Goal: Transaction & Acquisition: Purchase product/service

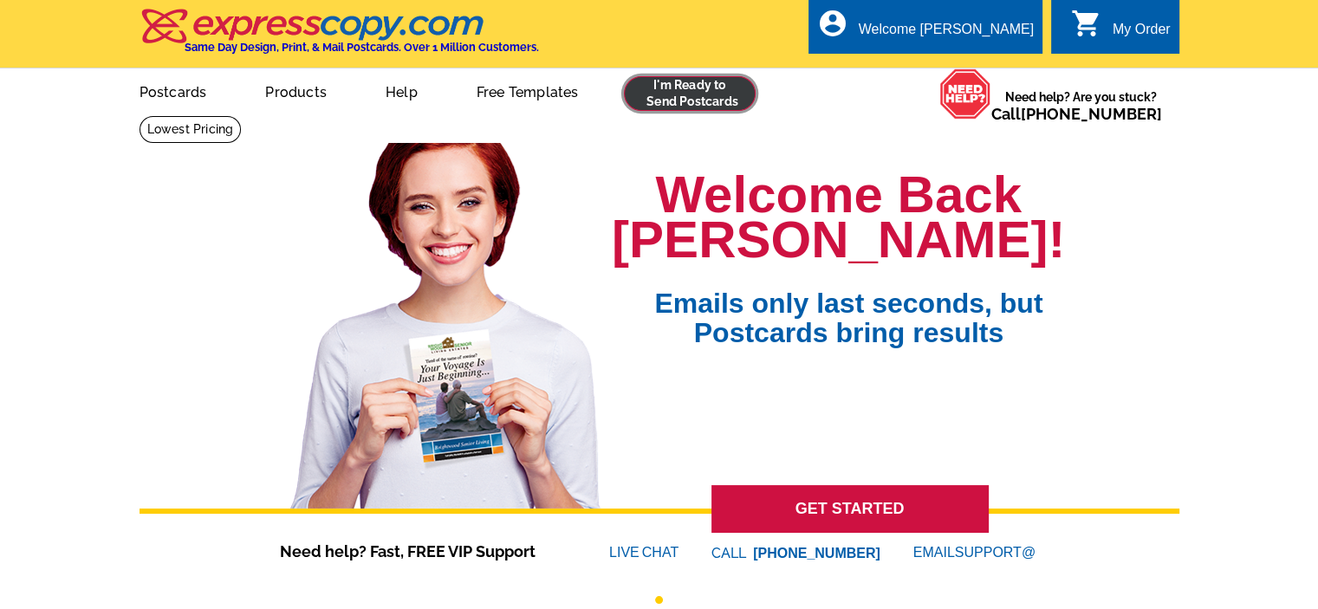
click at [681, 86] on link at bounding box center [690, 93] width 133 height 35
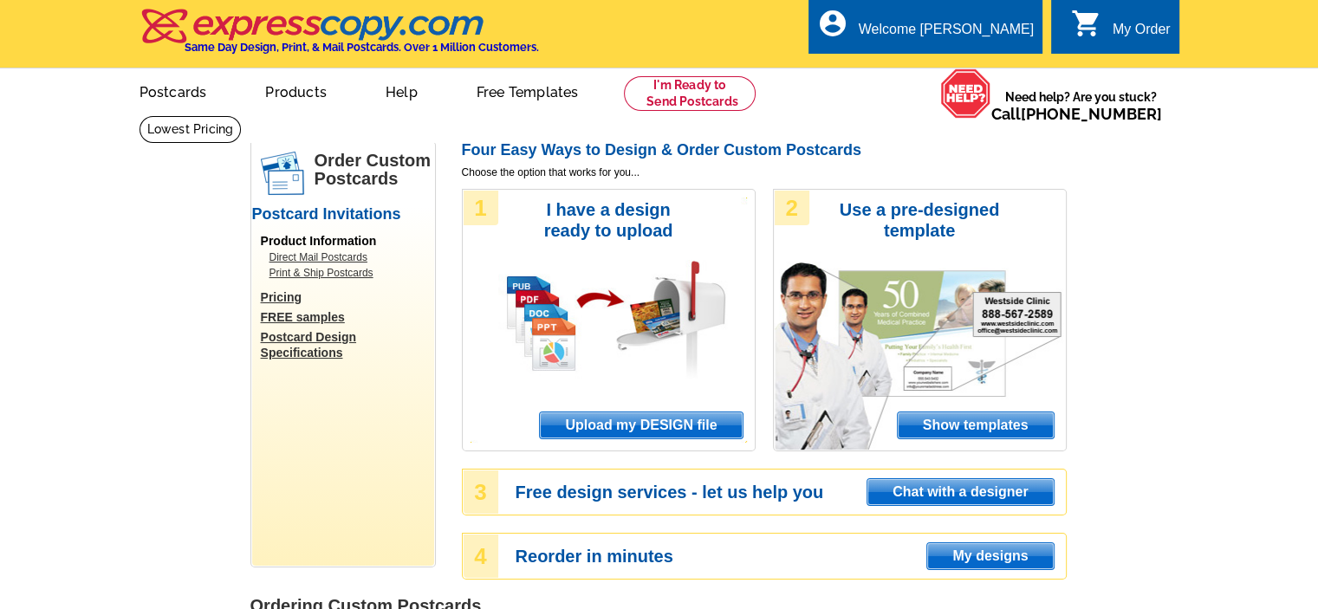
click at [676, 432] on span "Upload my DESIGN file" at bounding box center [641, 426] width 202 height 26
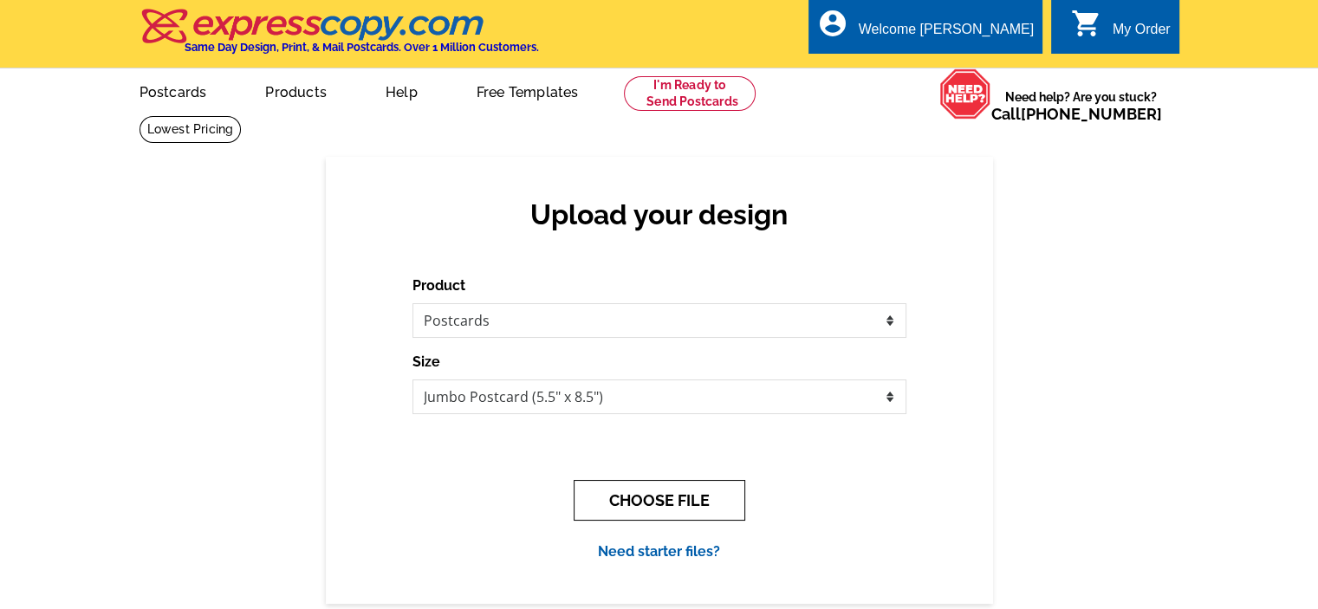
click at [681, 509] on button "CHOOSE FILE" at bounding box center [660, 500] width 172 height 41
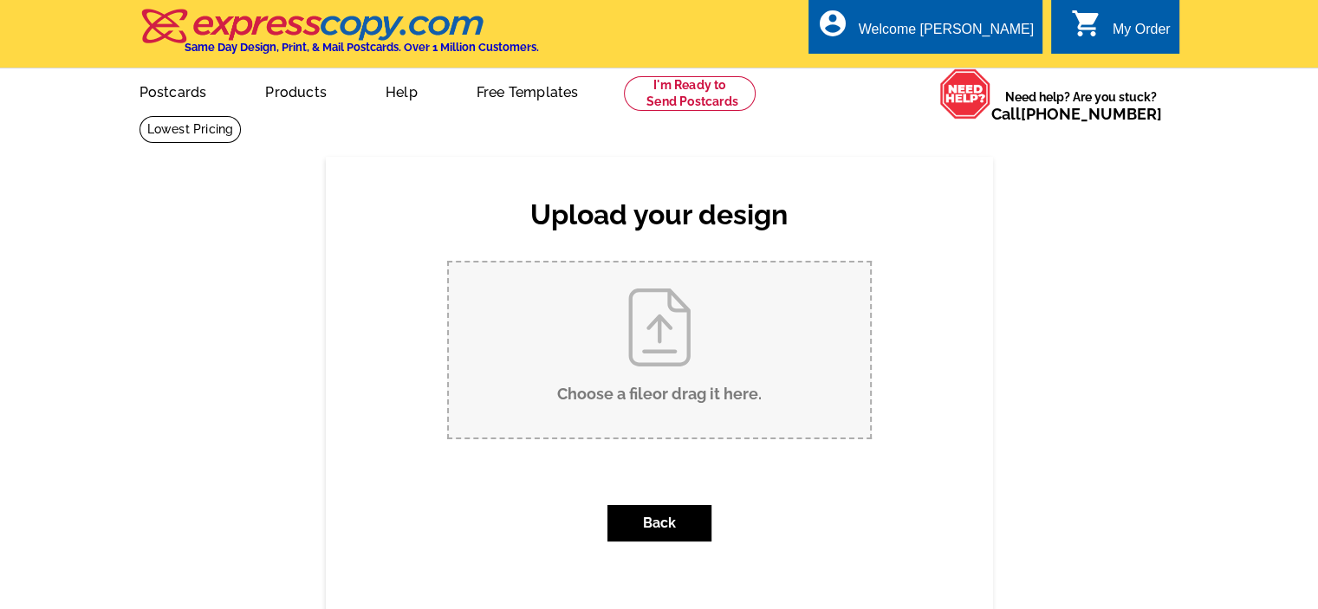
click at [650, 370] on input "Choose a file or drag it here ." at bounding box center [659, 350] width 421 height 175
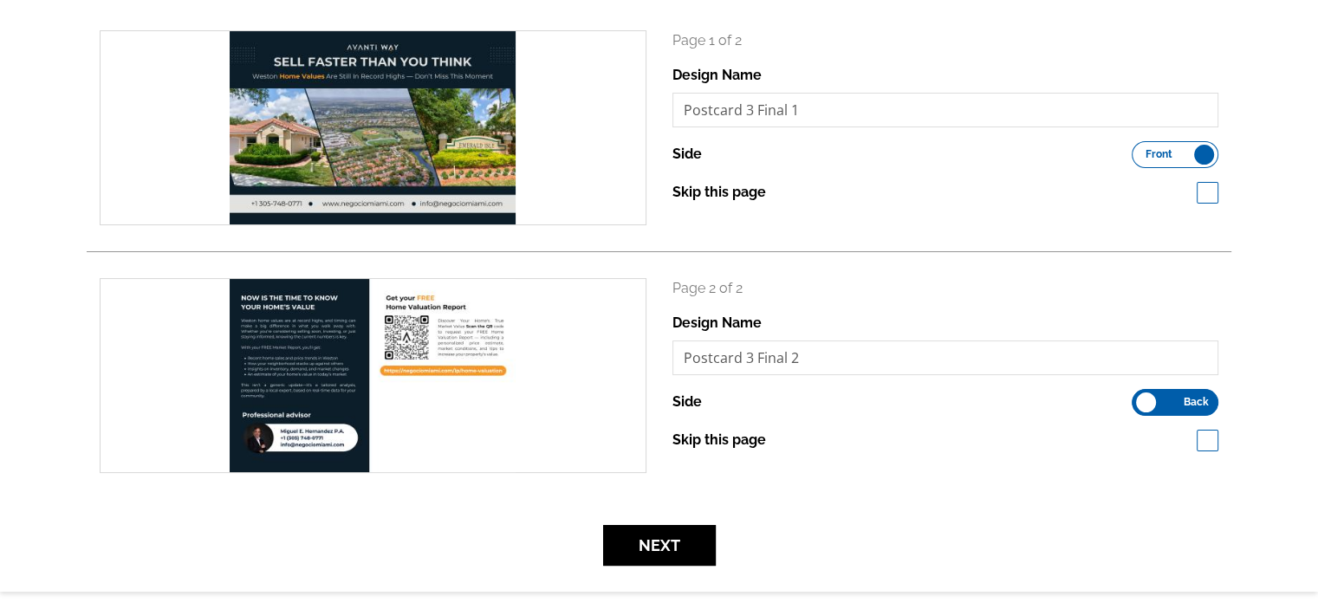
scroll to position [289, 0]
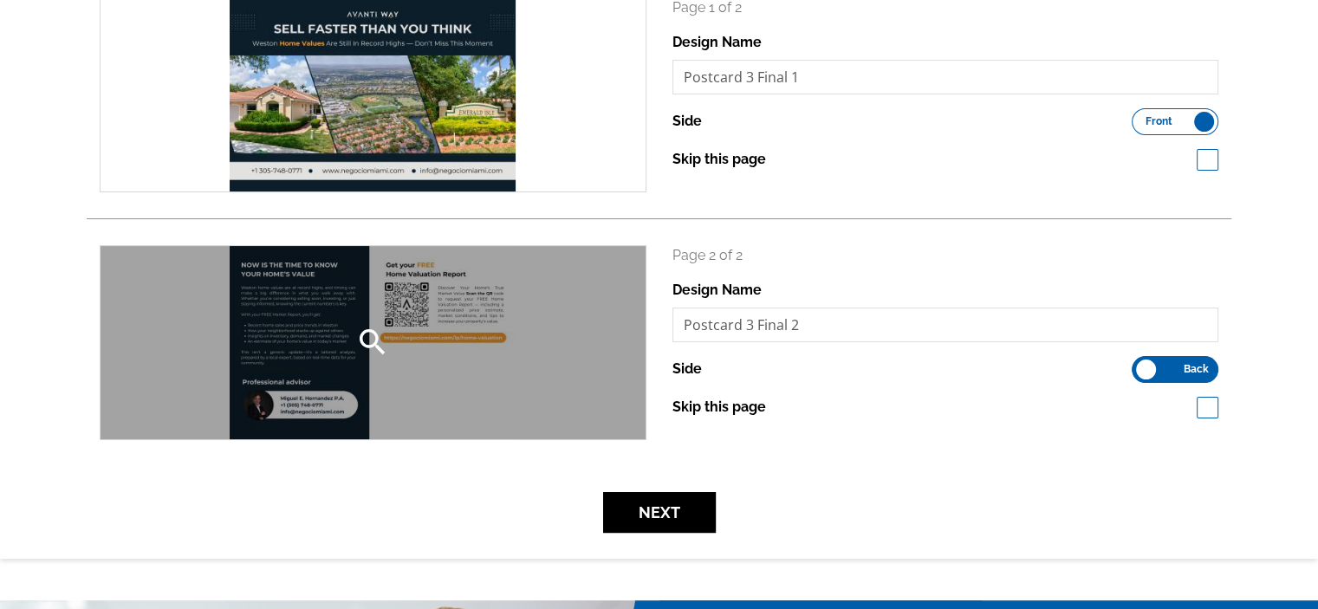
click at [472, 345] on div "search" at bounding box center [373, 342] width 545 height 193
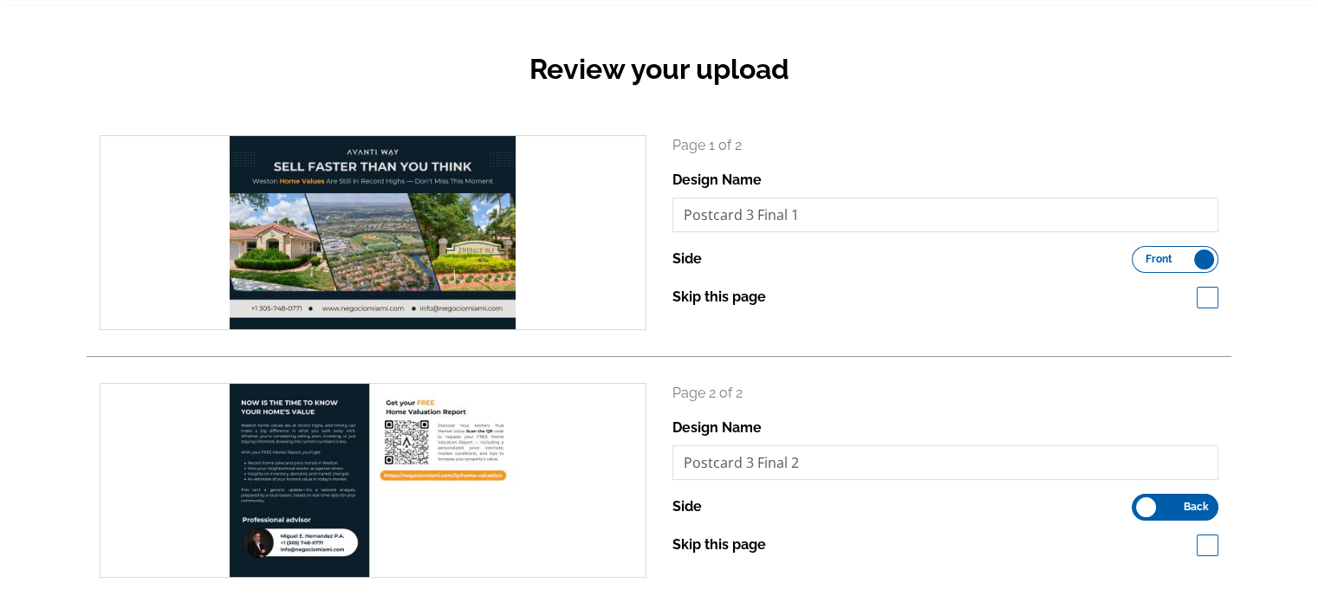
scroll to position [289, 0]
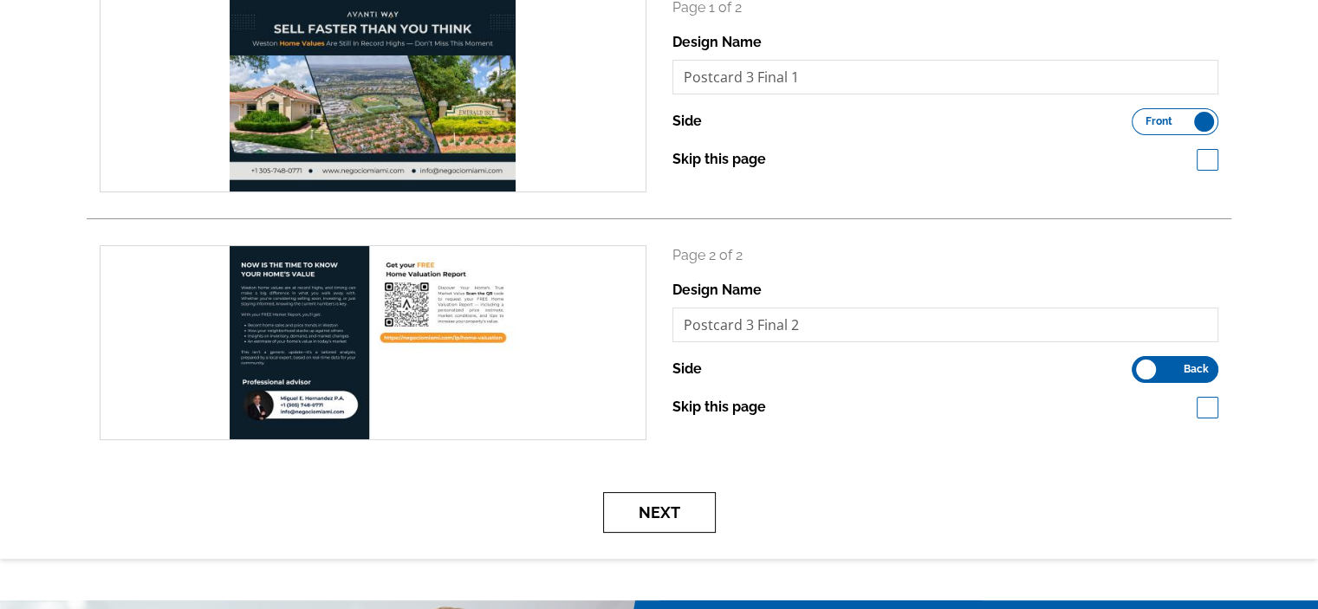
click at [691, 524] on button "Next" at bounding box center [659, 512] width 113 height 41
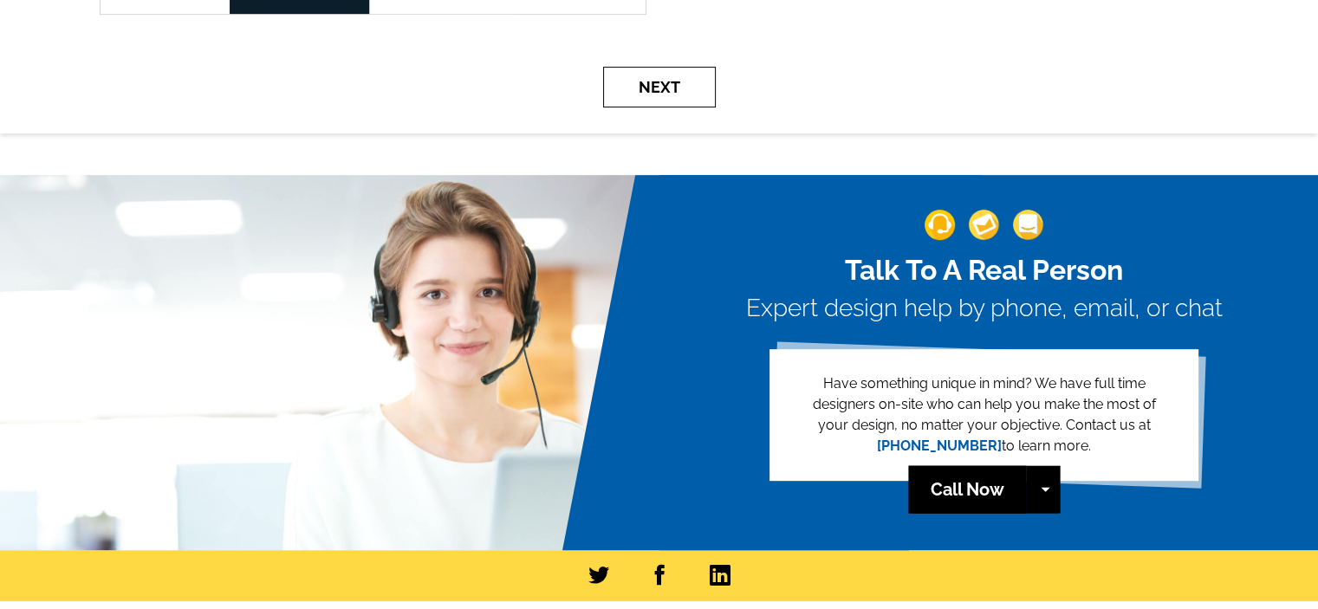
scroll to position [867, 0]
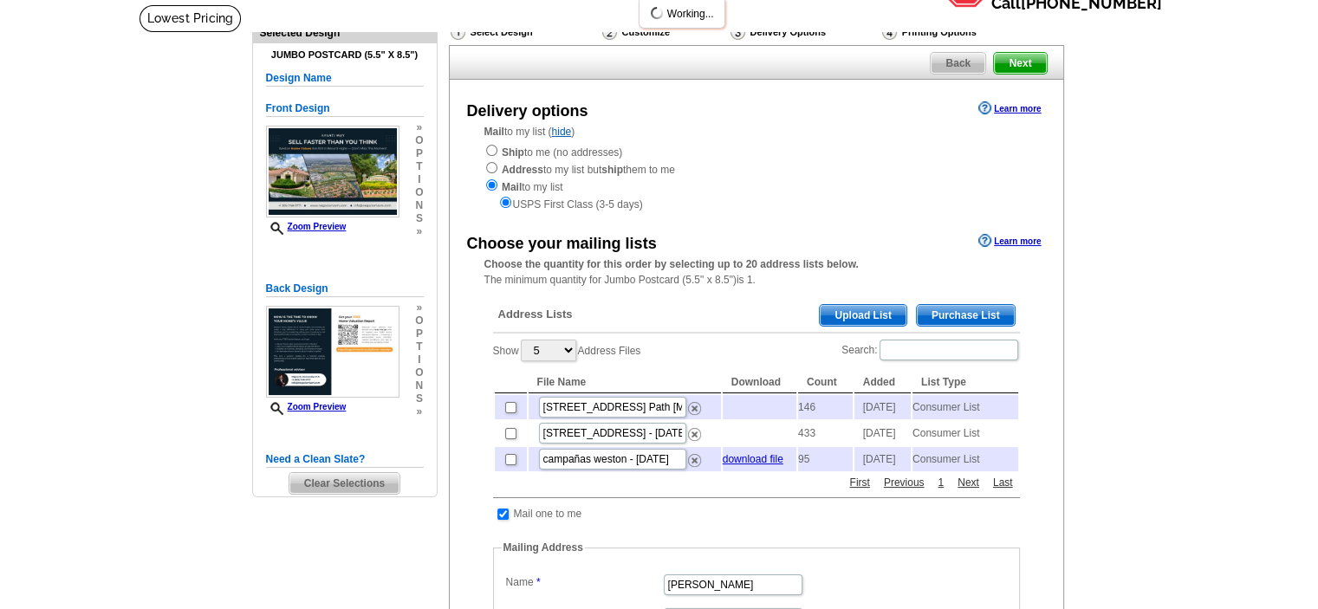
scroll to position [144, 0]
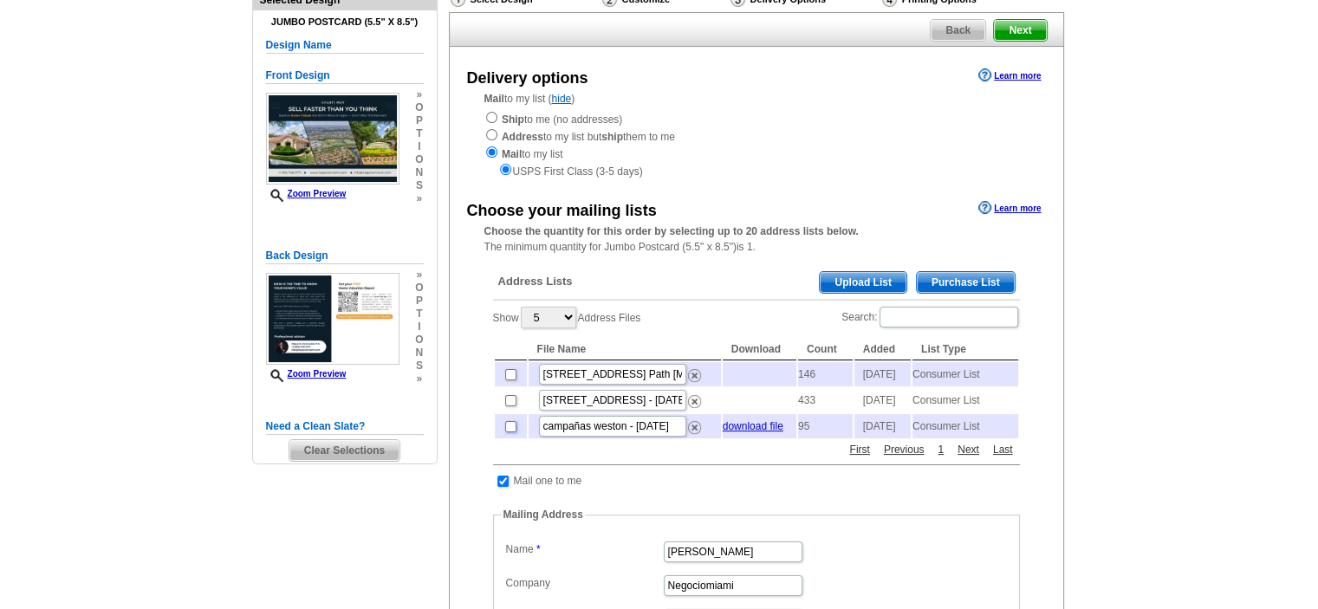
click at [510, 433] on input "checkbox" at bounding box center [510, 426] width 11 height 11
checkbox input "true"
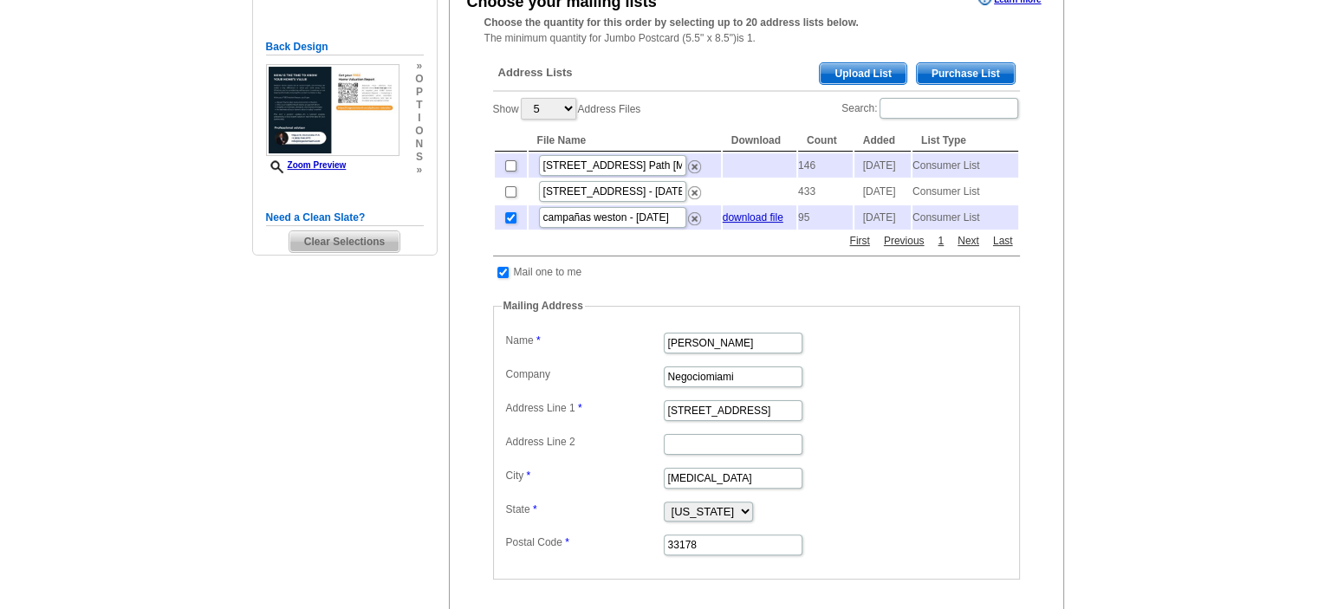
scroll to position [722, 0]
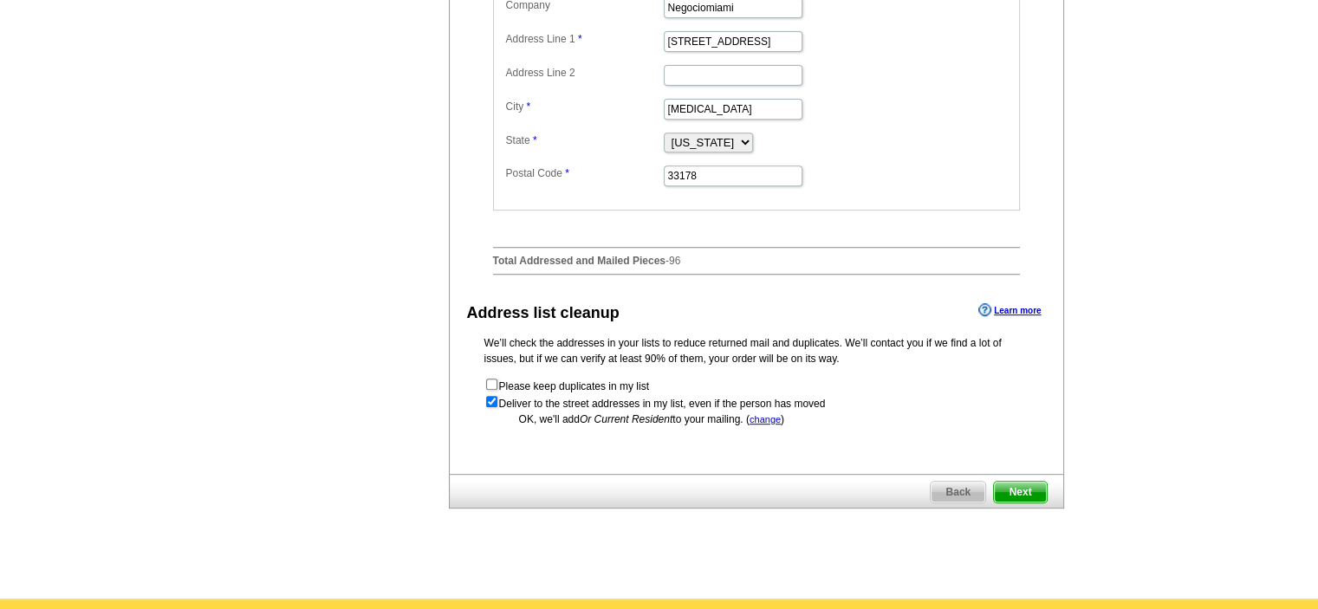
click at [1020, 503] on span "Next" at bounding box center [1020, 492] width 52 height 21
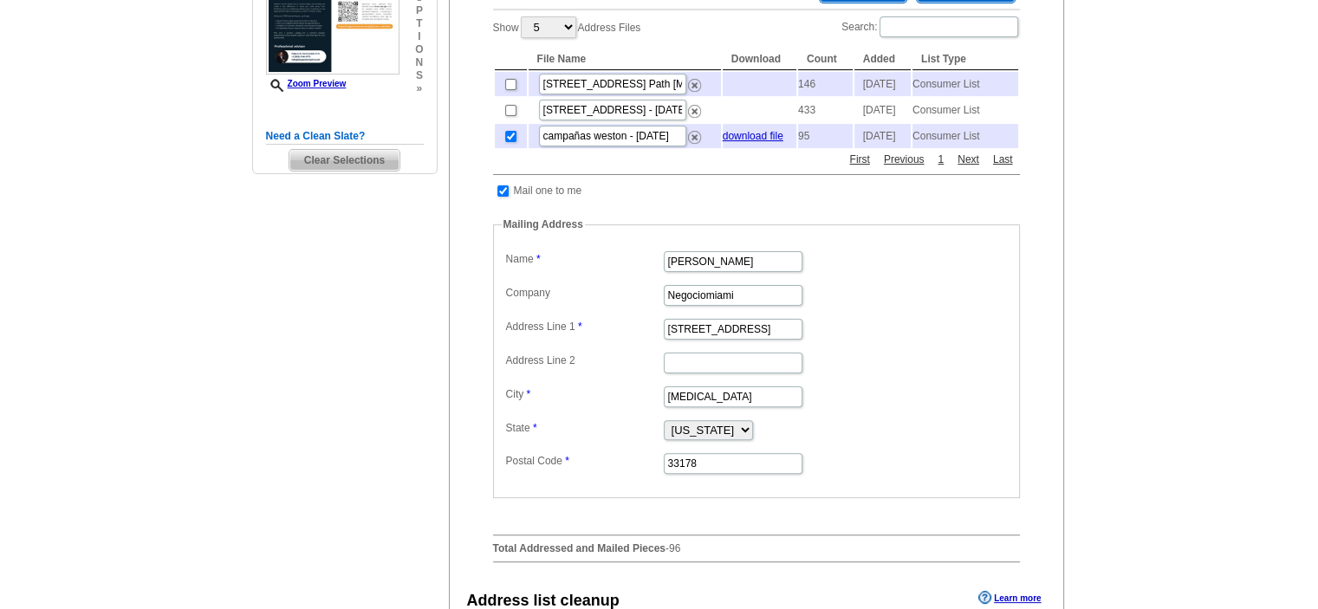
scroll to position [433, 0]
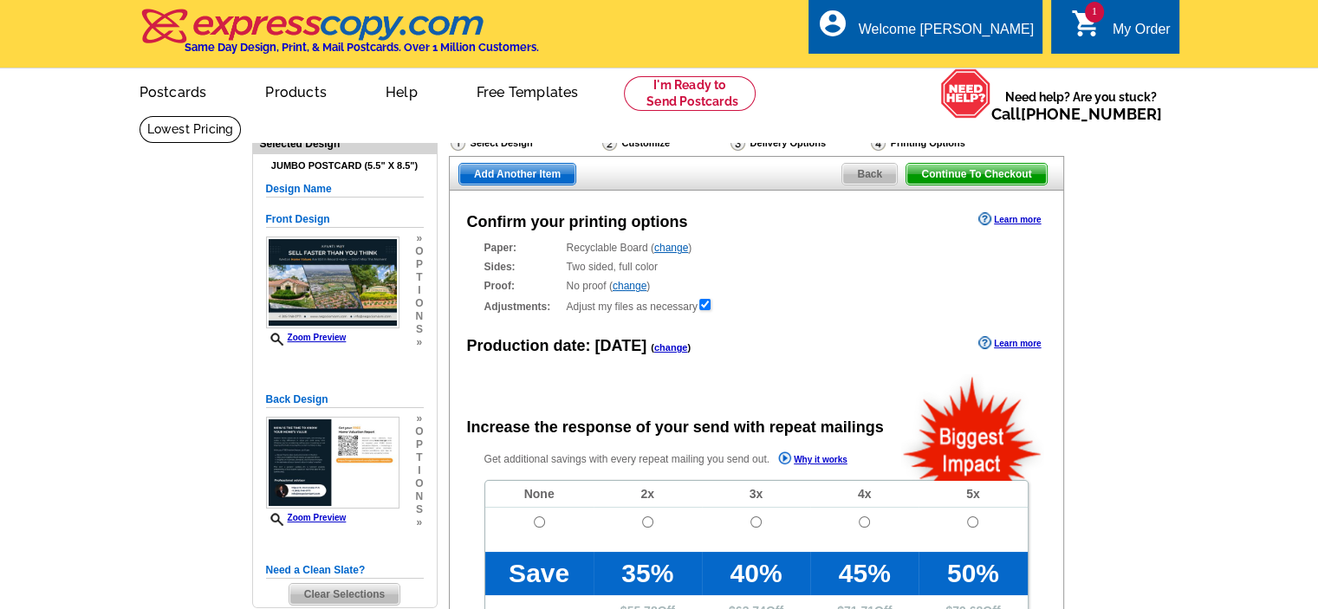
radio input "false"
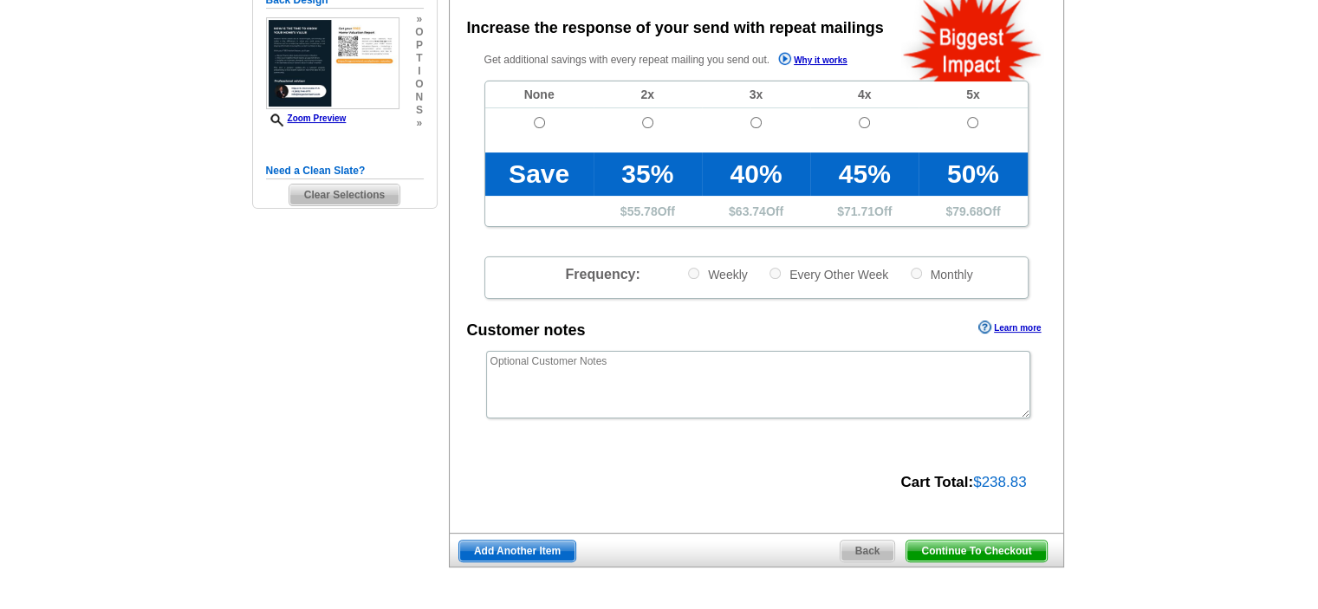
scroll to position [433, 0]
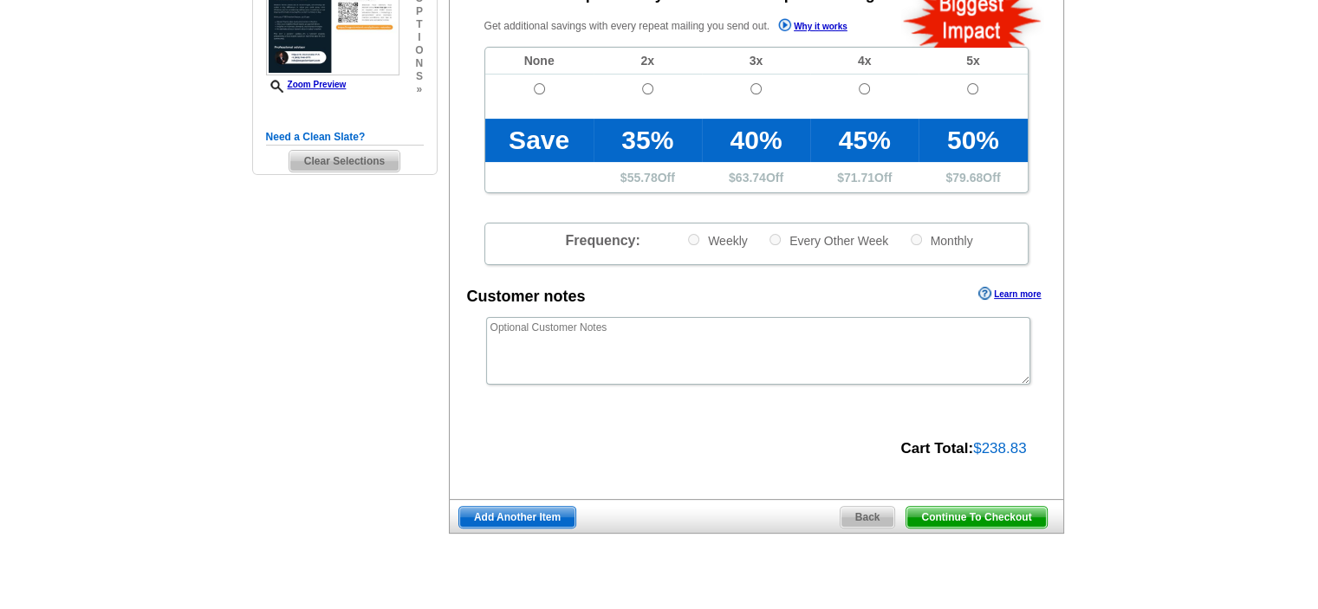
click at [939, 516] on span "Continue To Checkout" at bounding box center [977, 517] width 140 height 21
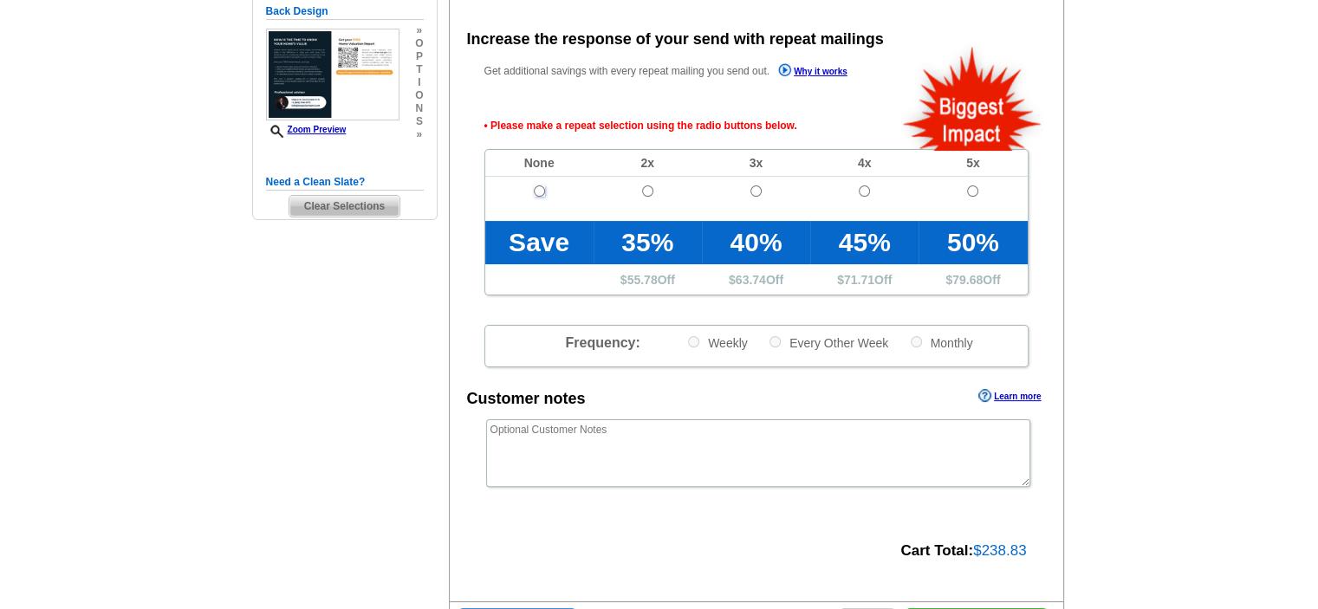
click at [537, 197] on input "radio" at bounding box center [539, 190] width 11 height 11
radio input "true"
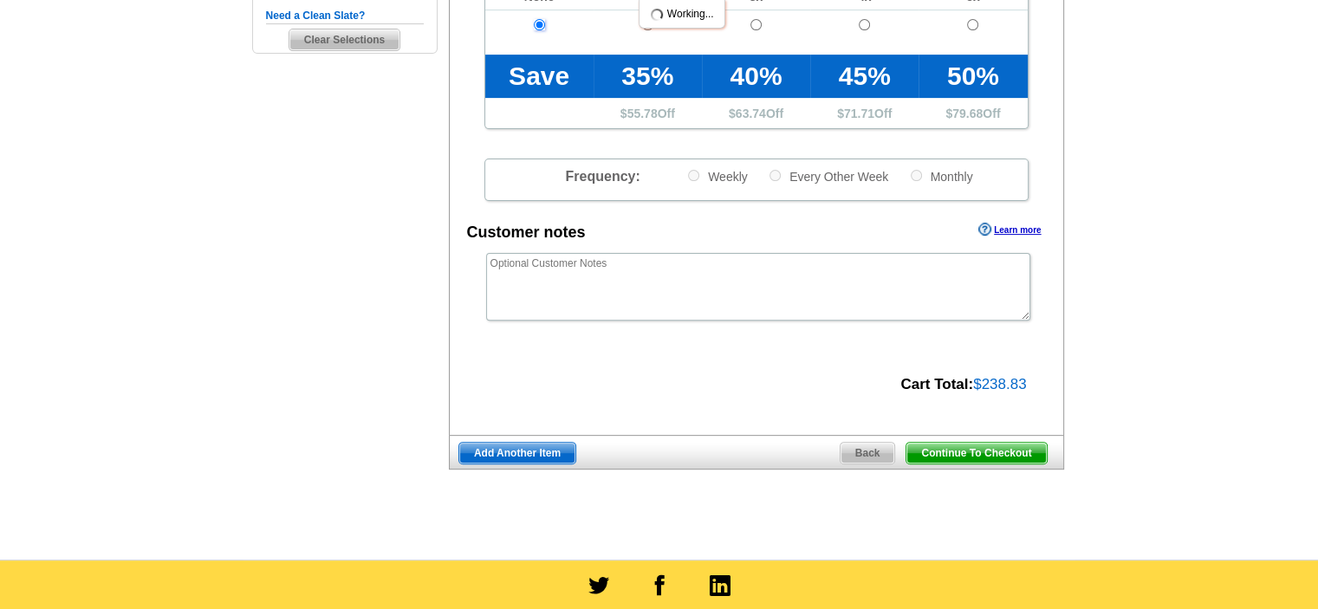
scroll to position [822, 0]
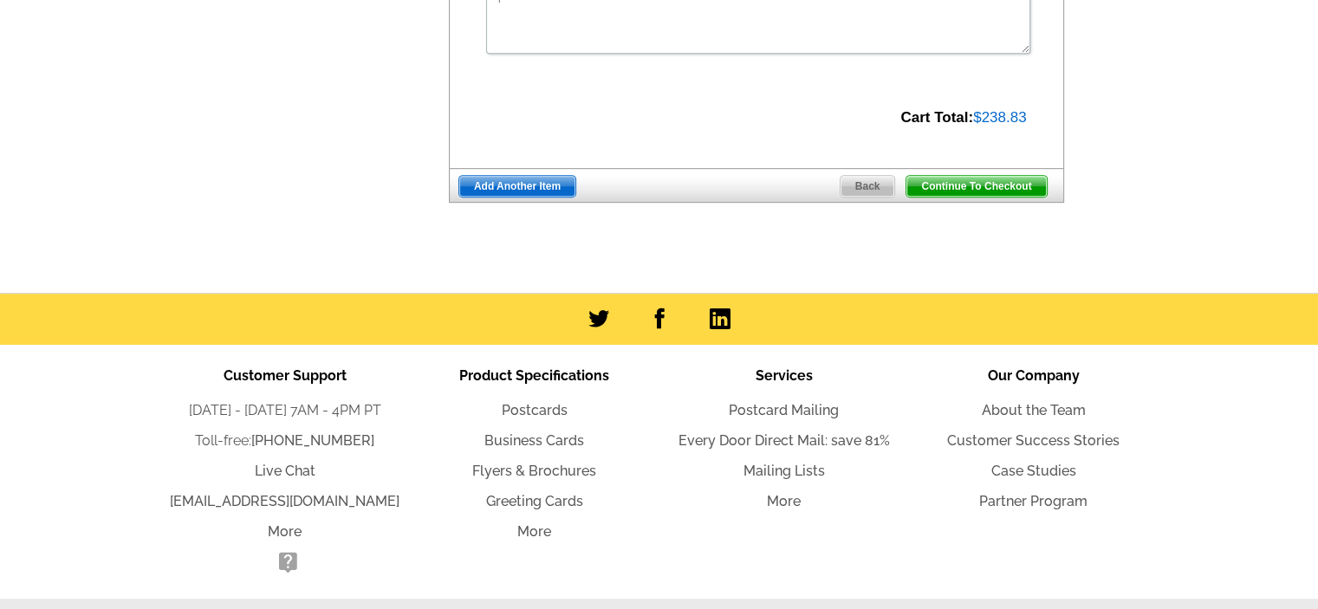
click at [921, 195] on span "Continue To Checkout" at bounding box center [977, 186] width 140 height 21
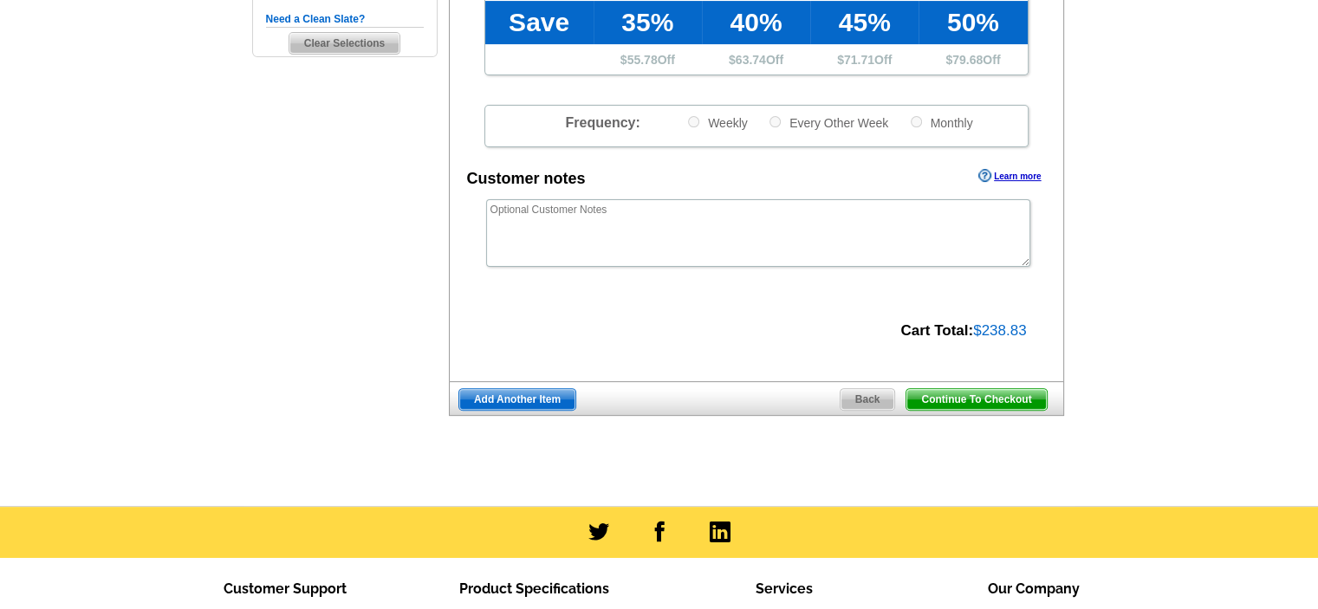
scroll to position [475, 0]
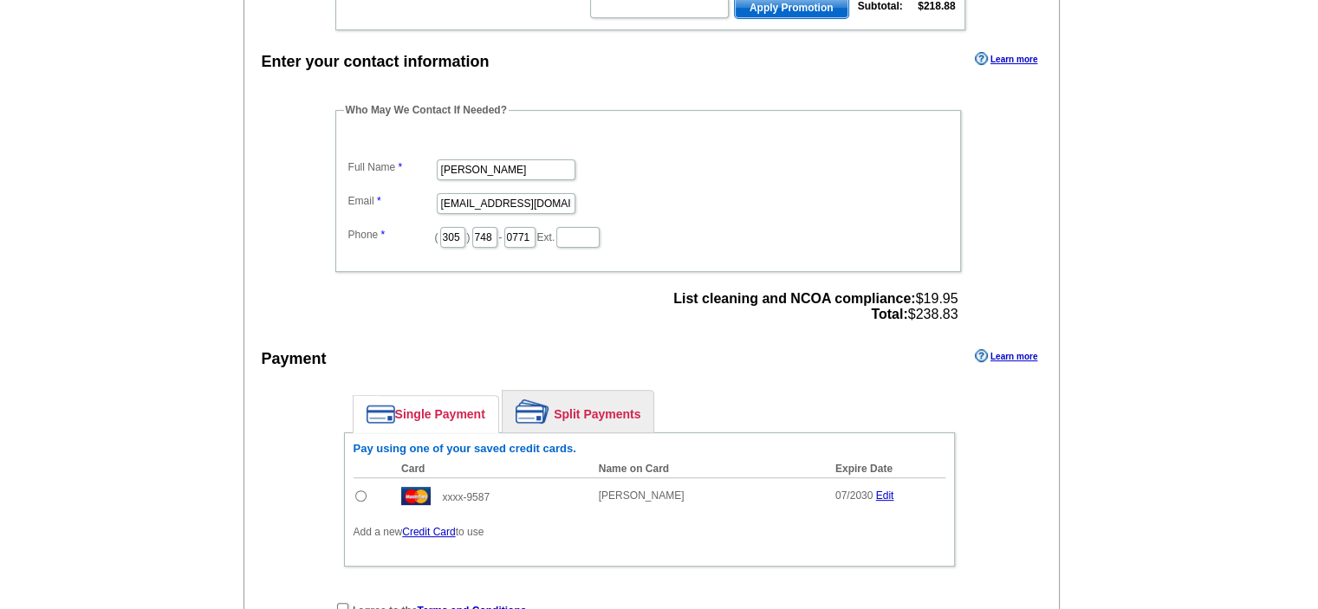
scroll to position [577, 0]
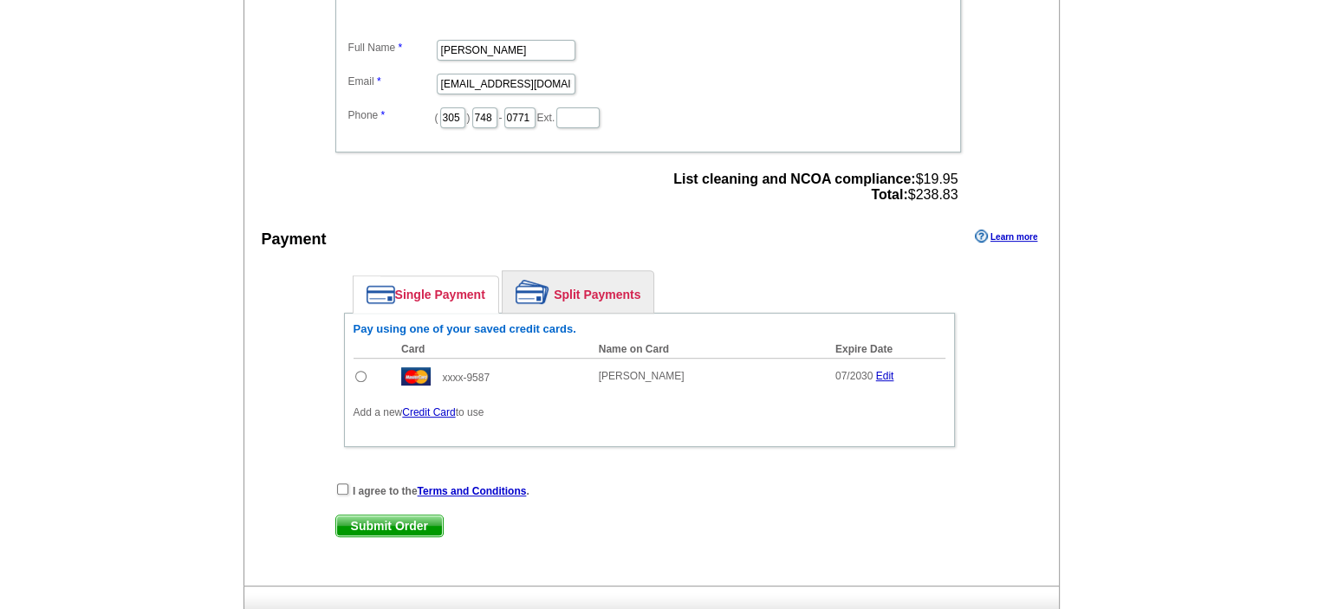
click at [362, 371] on input "radio" at bounding box center [360, 376] width 11 height 11
radio input "true"
drag, startPoint x: 871, startPoint y: 190, endPoint x: 960, endPoint y: 187, distance: 89.3
click at [960, 187] on div "List cleaning and NCOA compliance: $19.95 Total: $238.83" at bounding box center [815, 187] width 295 height 42
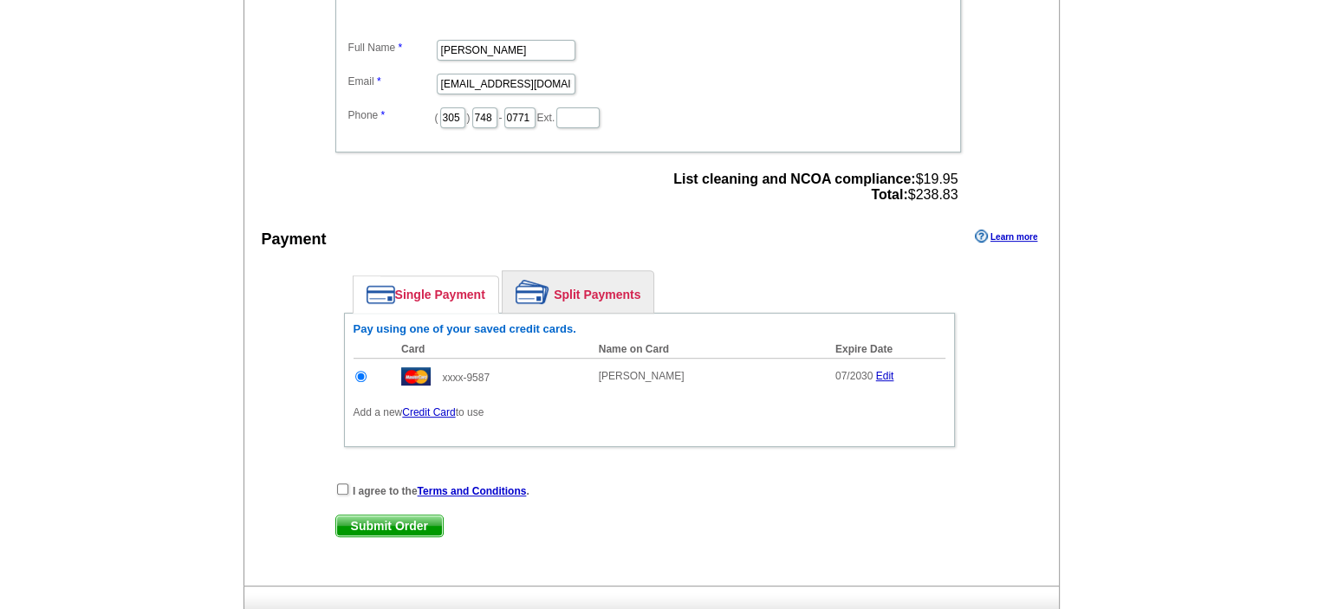
click at [901, 194] on strong "Total:" at bounding box center [889, 194] width 36 height 15
drag, startPoint x: 851, startPoint y: 185, endPoint x: 966, endPoint y: 186, distance: 115.3
click at [966, 186] on div "Who May We Contact If Needed? Full Name Miguel E Hernandez Email info@negociomi…" at bounding box center [650, 95] width 698 height 225
copy div "Total: $238.83"
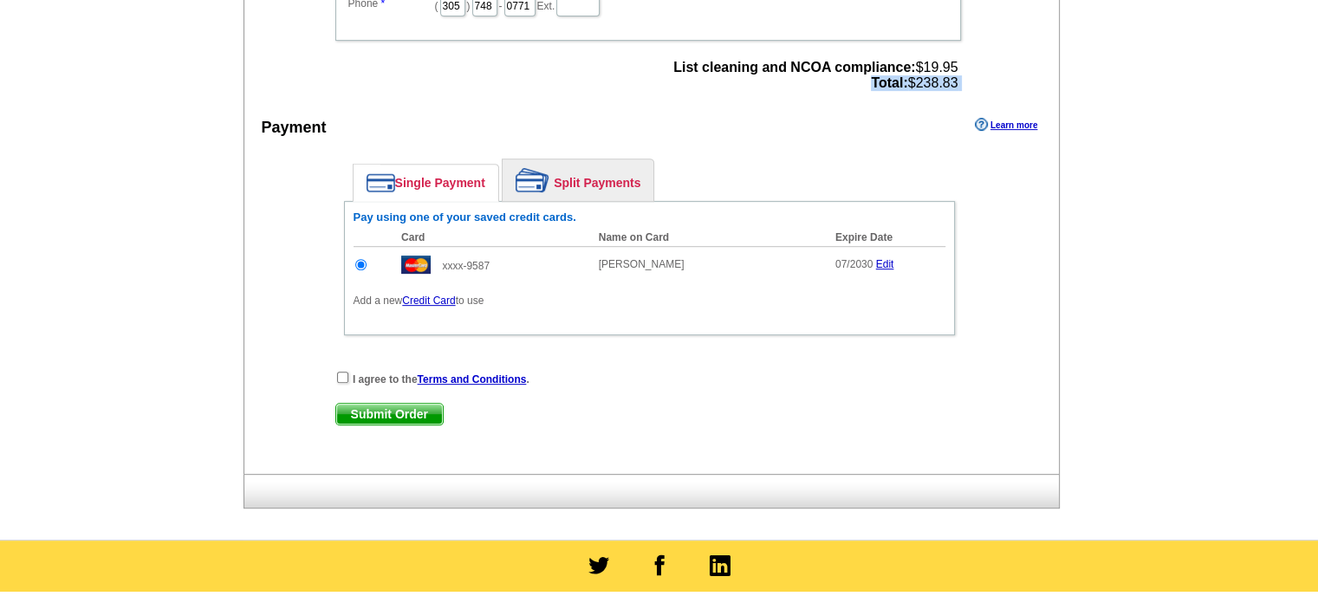
scroll to position [722, 0]
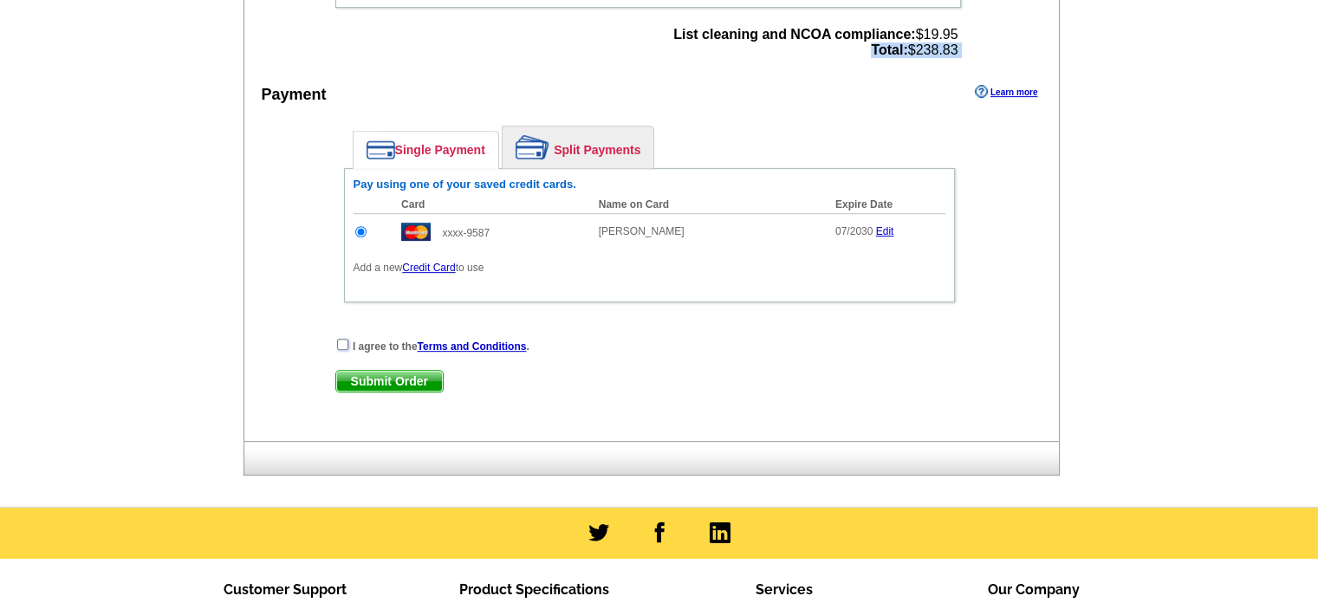
click at [340, 340] on input "checkbox" at bounding box center [342, 344] width 11 height 11
checkbox input "true"
click at [377, 374] on span "Submit Order" at bounding box center [389, 381] width 107 height 21
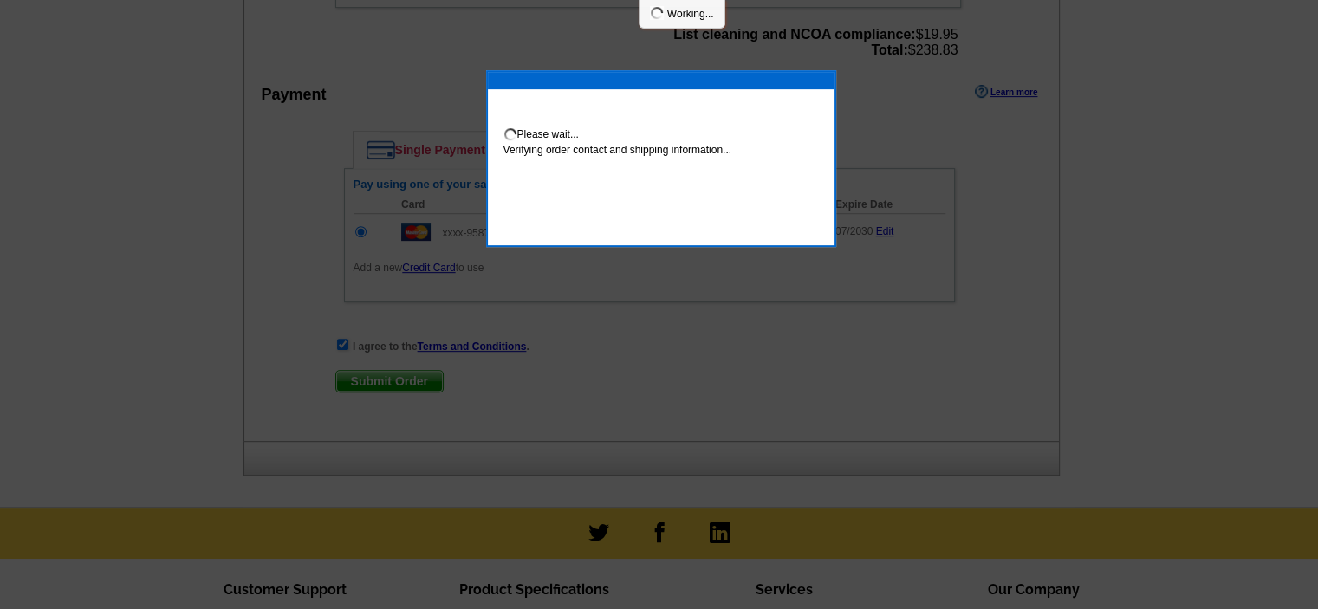
scroll to position [715, 0]
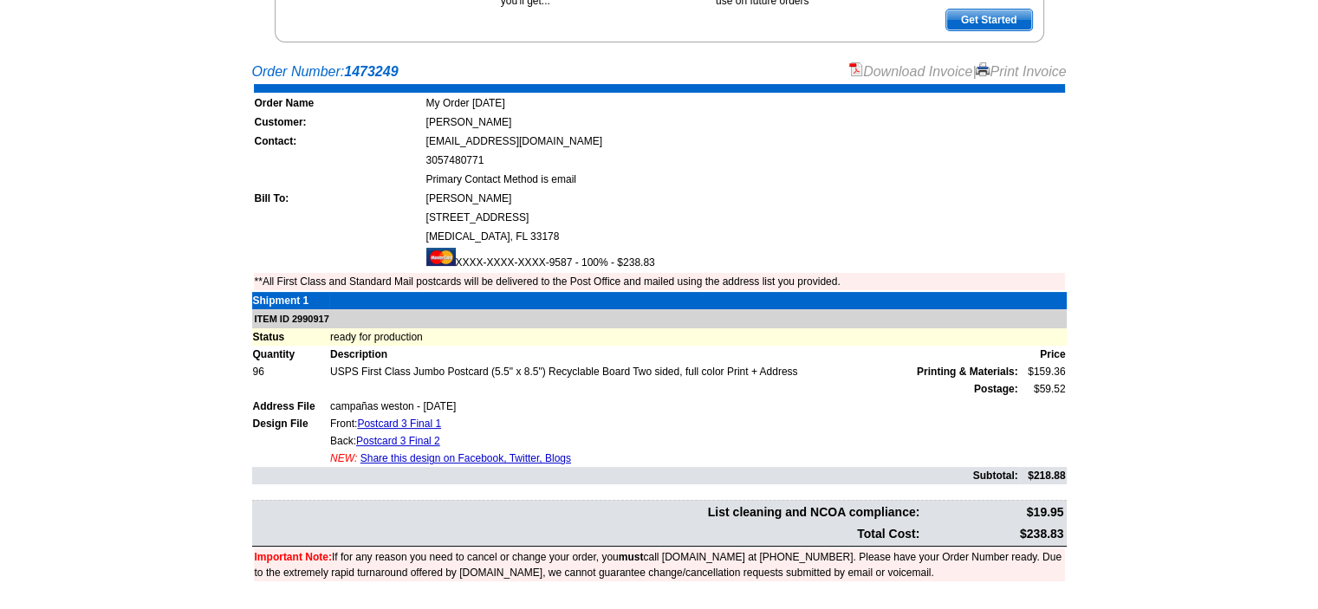
scroll to position [289, 0]
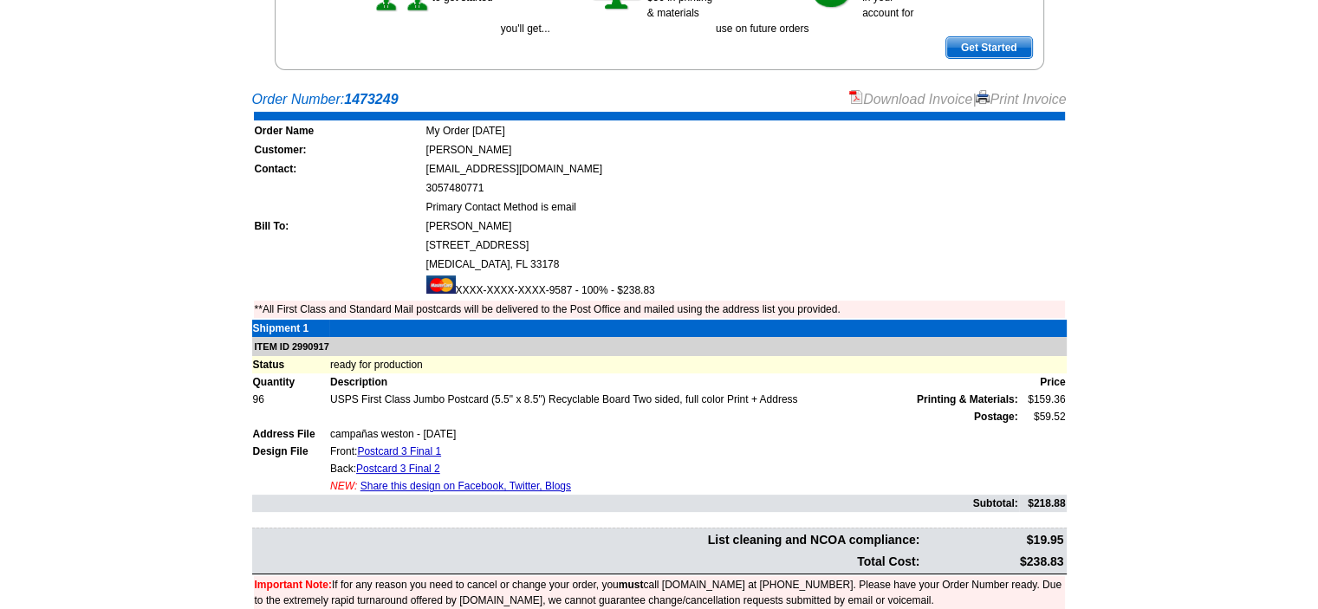
click at [12, 127] on main "Order Number: 1473249 Download Invoice | Print Invoice Order Name My Order [DAT…" at bounding box center [659, 366] width 1318 height 571
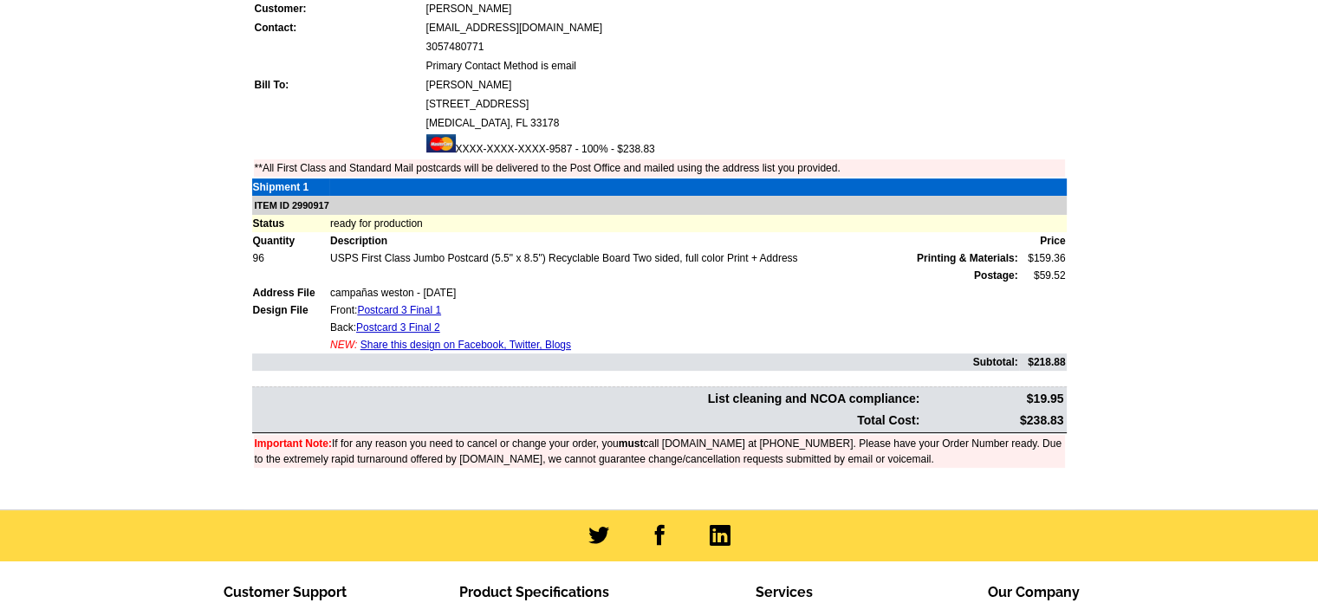
scroll to position [0, 0]
